Goal: Find specific page/section: Find specific page/section

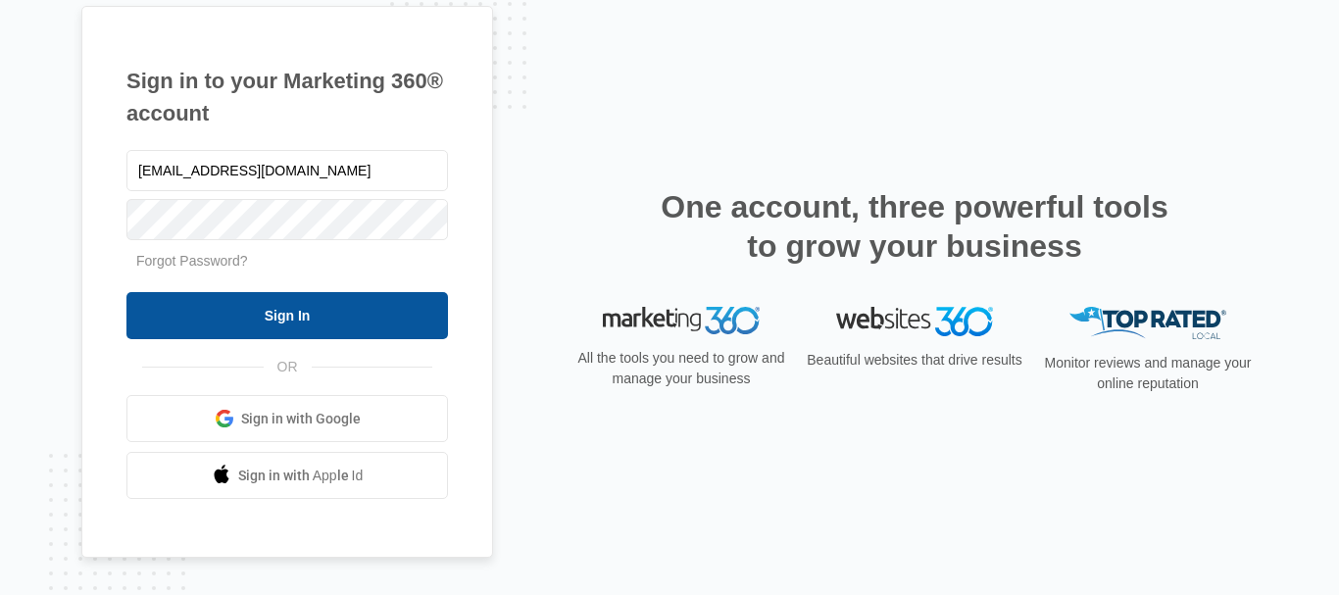
click at [226, 315] on input "Sign In" at bounding box center [286, 315] width 321 height 47
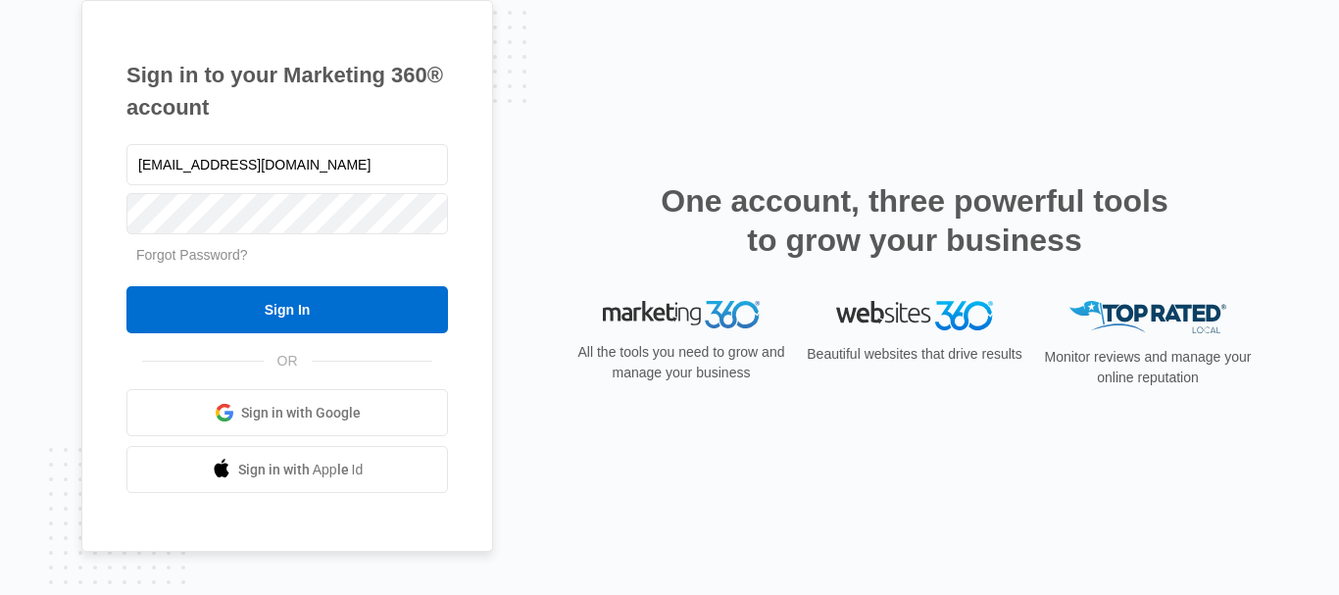
scroll to position [21, 0]
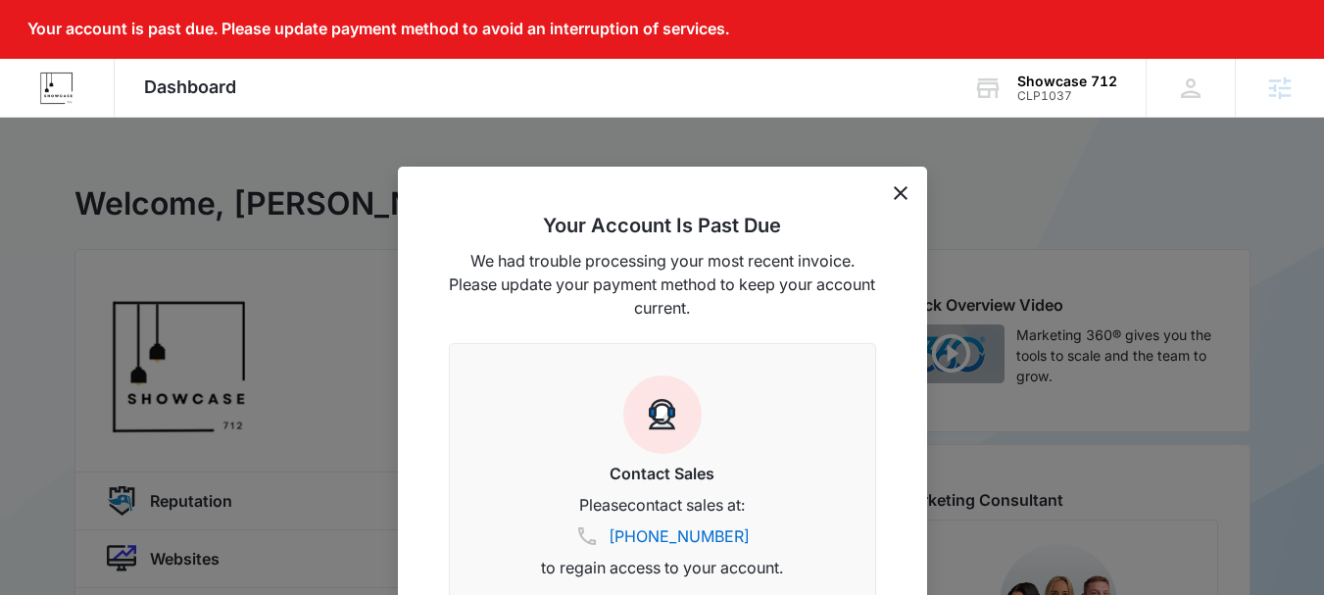
click at [907, 194] on div "Your Account Is Past Due We had trouble processing your most recent invoice. Pl…" at bounding box center [662, 405] width 529 height 477
click at [903, 194] on icon "dismiss this dialog" at bounding box center [901, 193] width 14 height 14
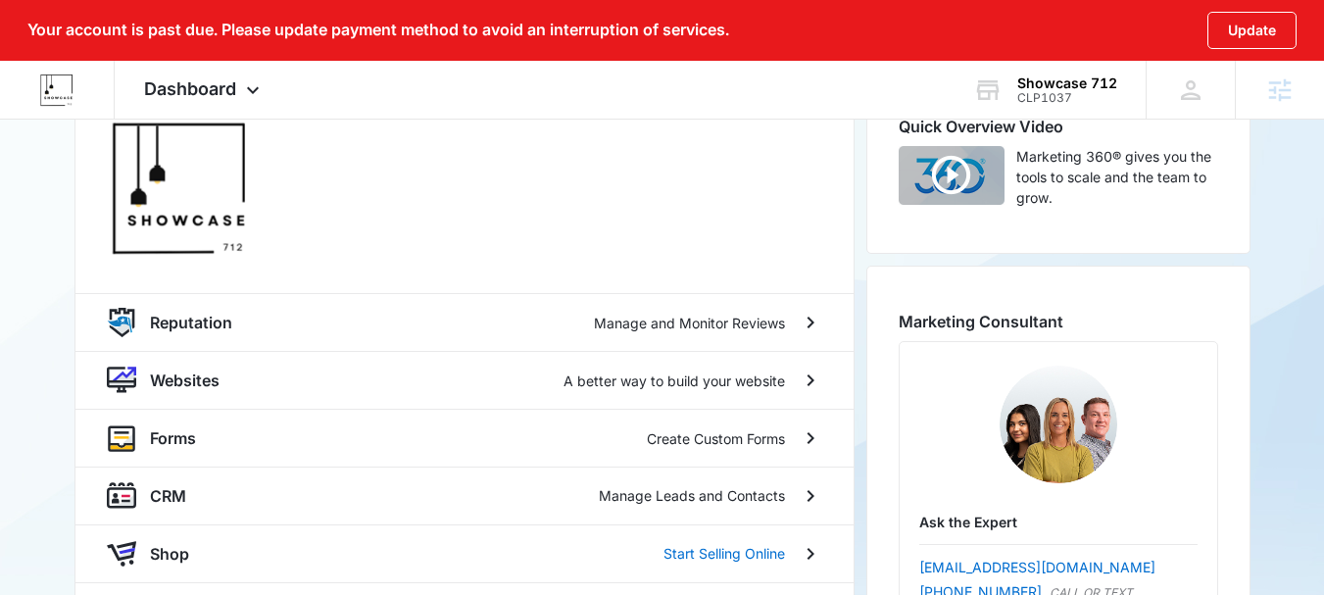
scroll to position [176, 0]
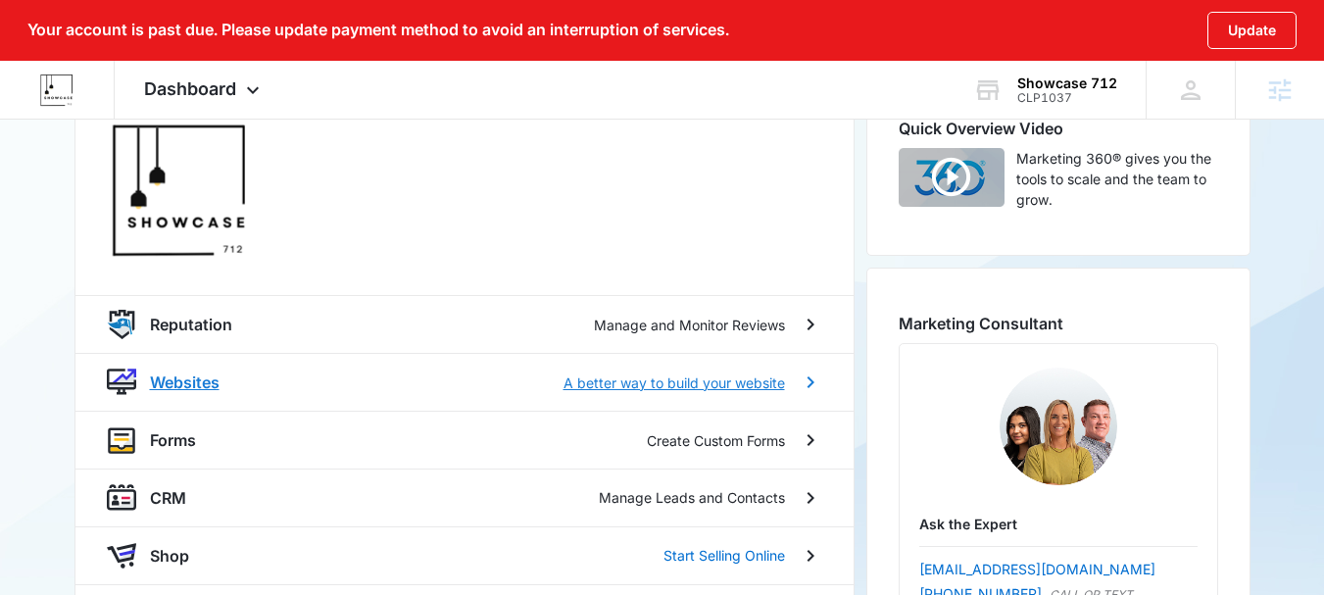
click at [158, 387] on p "Websites" at bounding box center [185, 382] width 70 height 24
